Goal: Communication & Community: Answer question/provide support

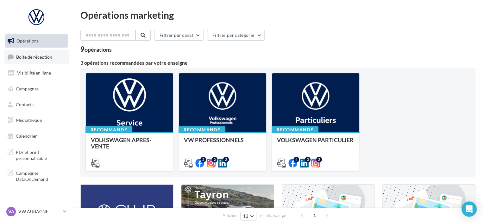
click at [44, 58] on span "Boîte de réception" at bounding box center [34, 56] width 36 height 5
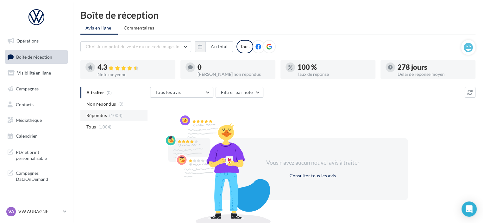
click at [95, 116] on span "Répondus" at bounding box center [96, 115] width 21 height 6
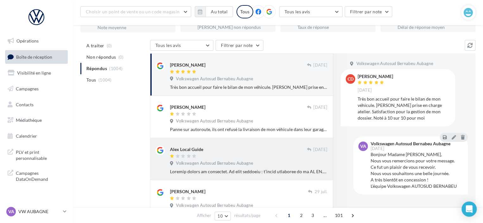
scroll to position [63, 0]
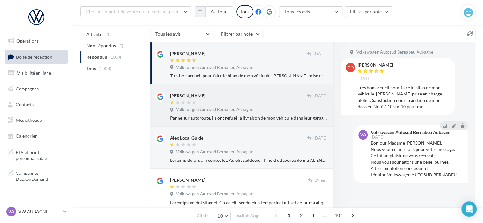
click at [230, 98] on div "[PERSON_NAME]" at bounding box center [238, 95] width 137 height 7
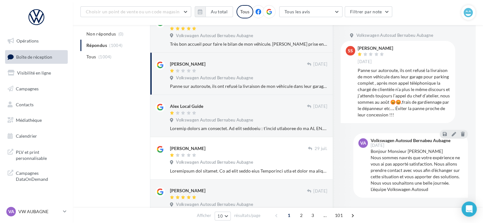
scroll to position [127, 0]
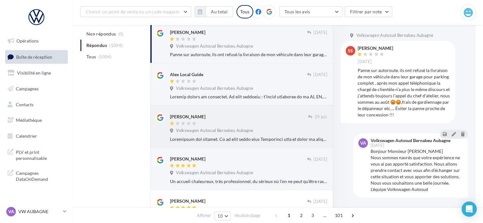
click at [254, 111] on div "[PERSON_NAME] [DATE] Volkswagen Autosud Bernabeu Aubagne" at bounding box center [241, 126] width 172 height 32
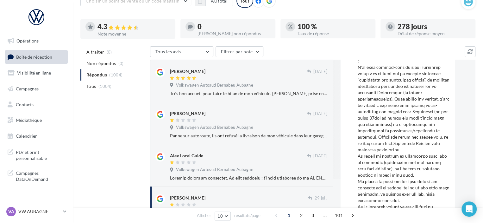
scroll to position [0, 0]
